Goal: Find contact information: Find contact information

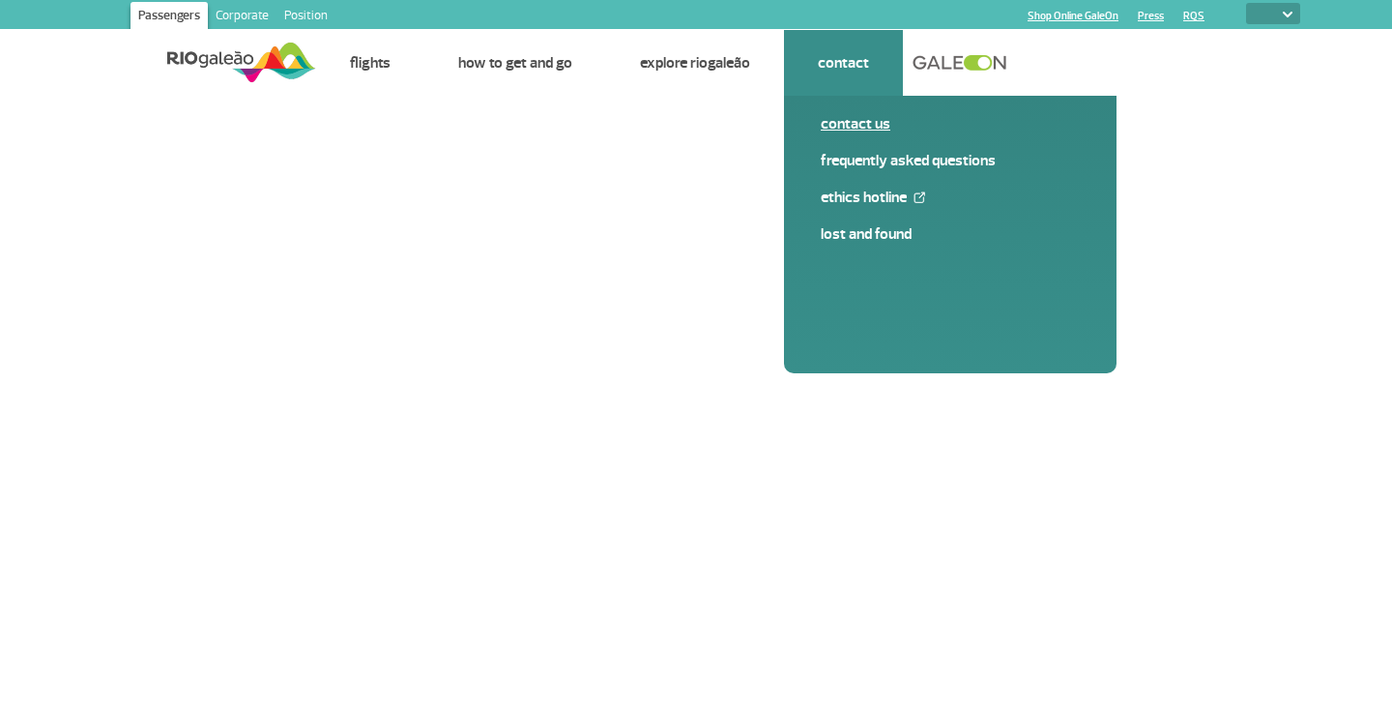
click at [839, 131] on font "Contact us" at bounding box center [856, 123] width 70 height 19
click at [874, 120] on font "Contact us" at bounding box center [856, 123] width 70 height 19
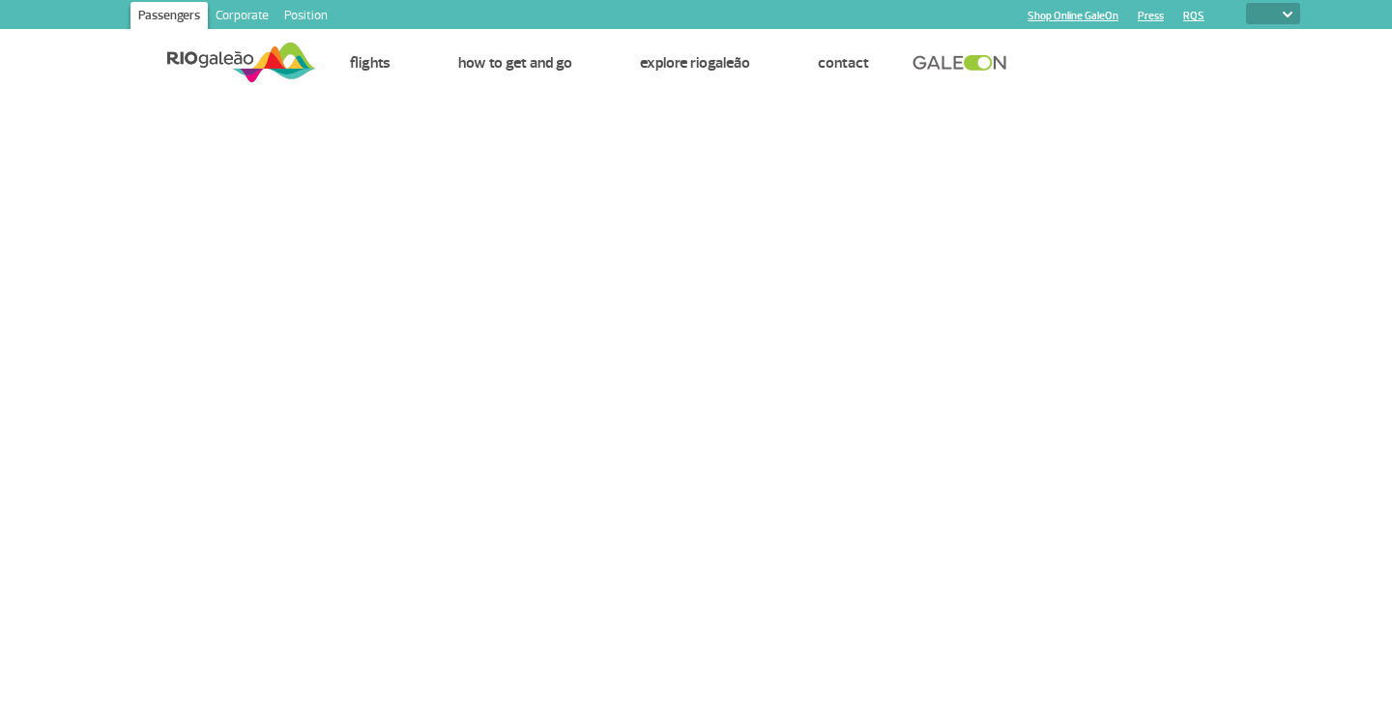
click at [1285, 19] on select "PT ENG ESP" at bounding box center [1273, 13] width 54 height 21
select select "en"
click at [1246, 3] on select "PT ENG ESP" at bounding box center [1273, 13] width 54 height 21
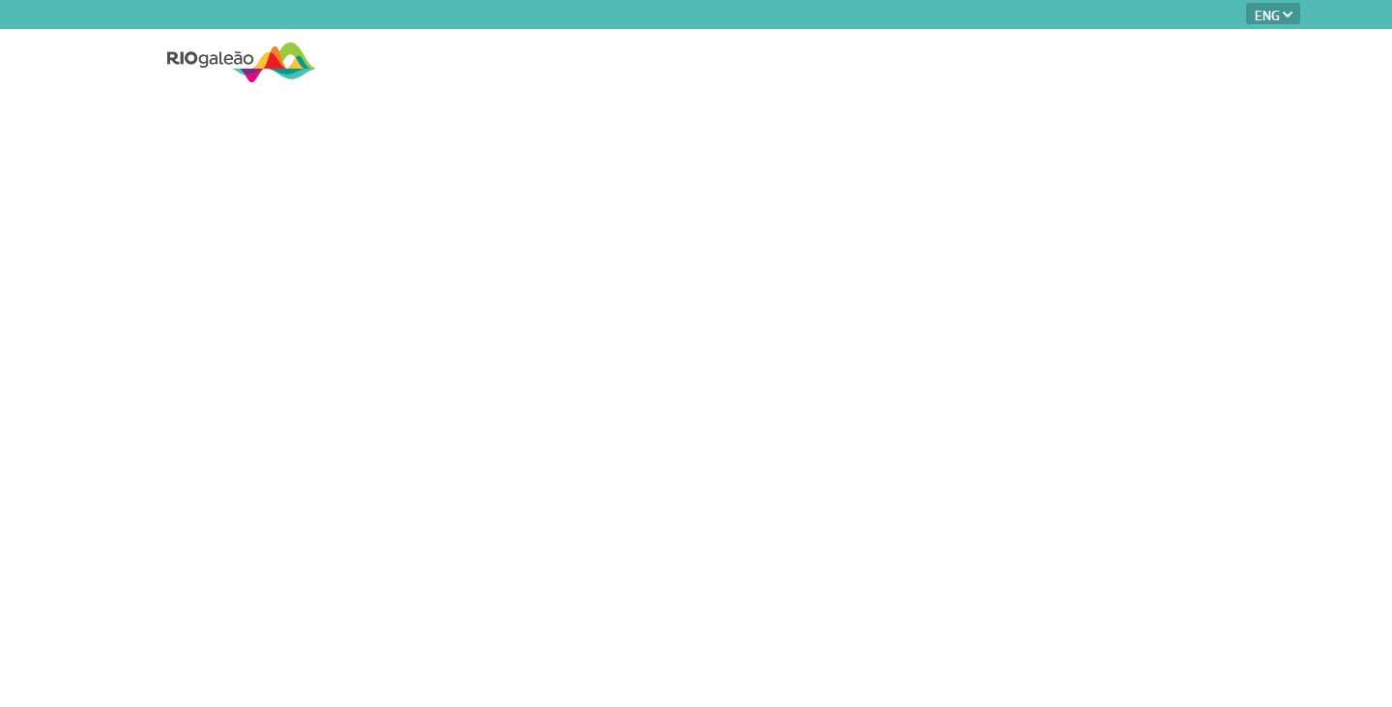
select select "en"
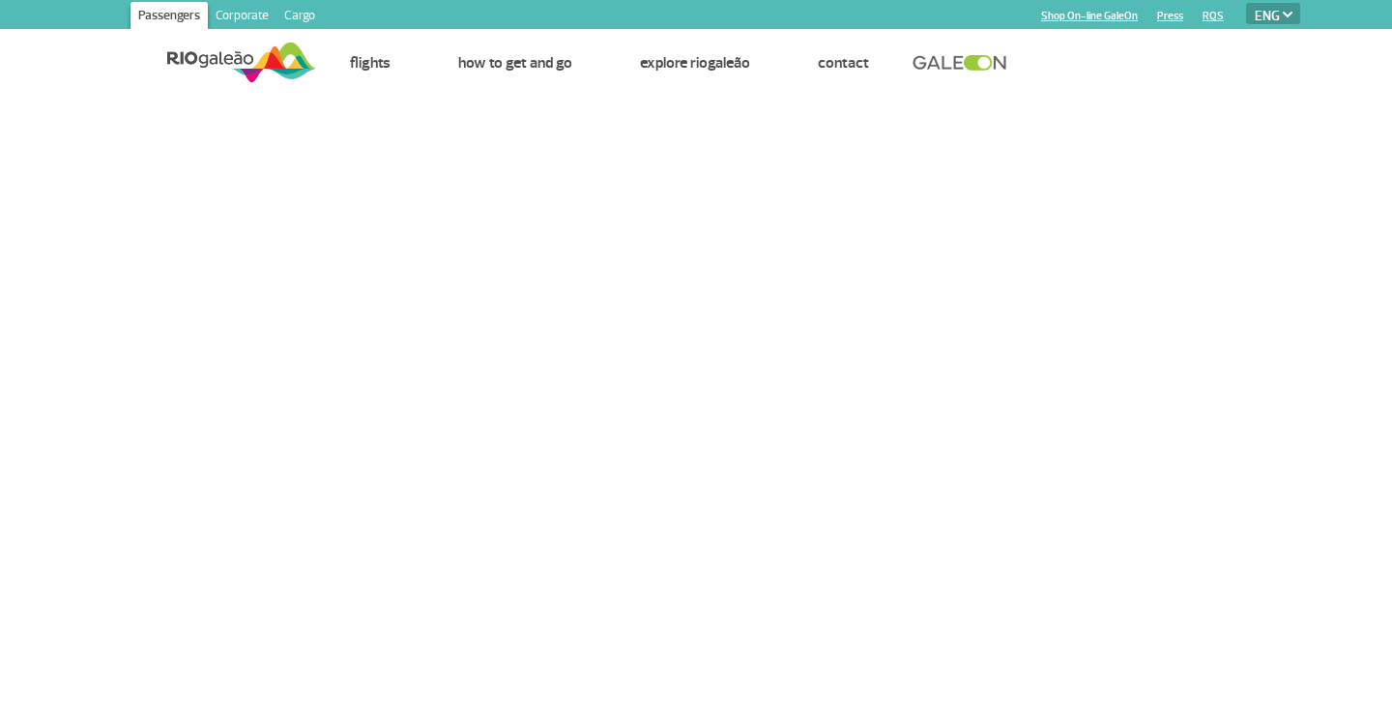
click at [1288, 11] on select "PT ENG ESP" at bounding box center [1273, 13] width 54 height 21
click at [1246, 3] on select "PT ENG ESP" at bounding box center [1273, 13] width 54 height 21
